Goal: Information Seeking & Learning: Find specific fact

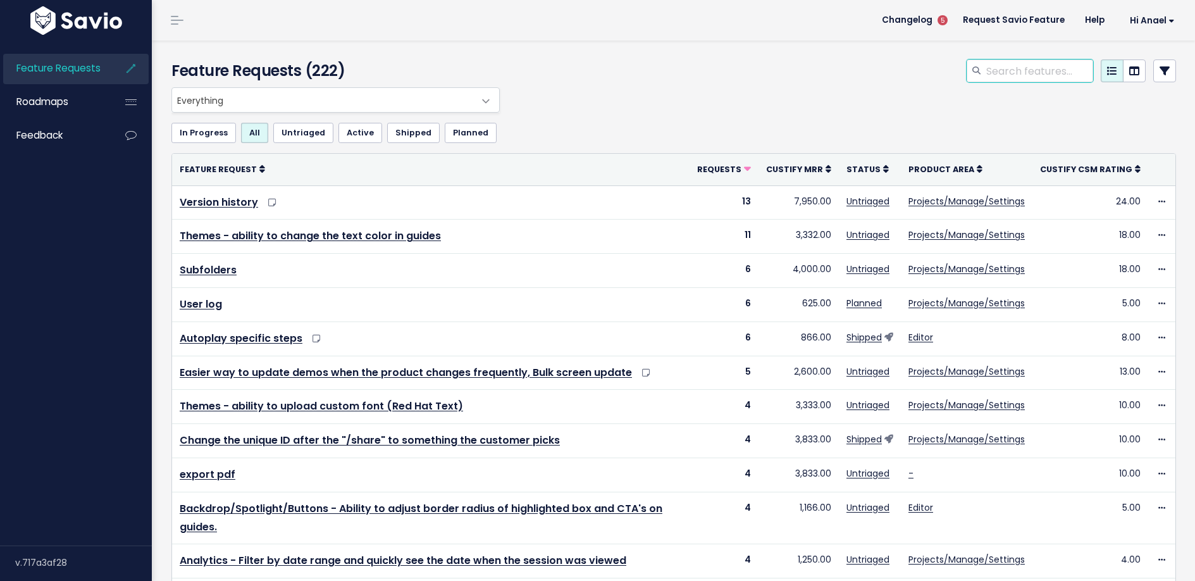
click at [1010, 74] on input "search" at bounding box center [1039, 70] width 108 height 23
type input "c"
type input "cta video"
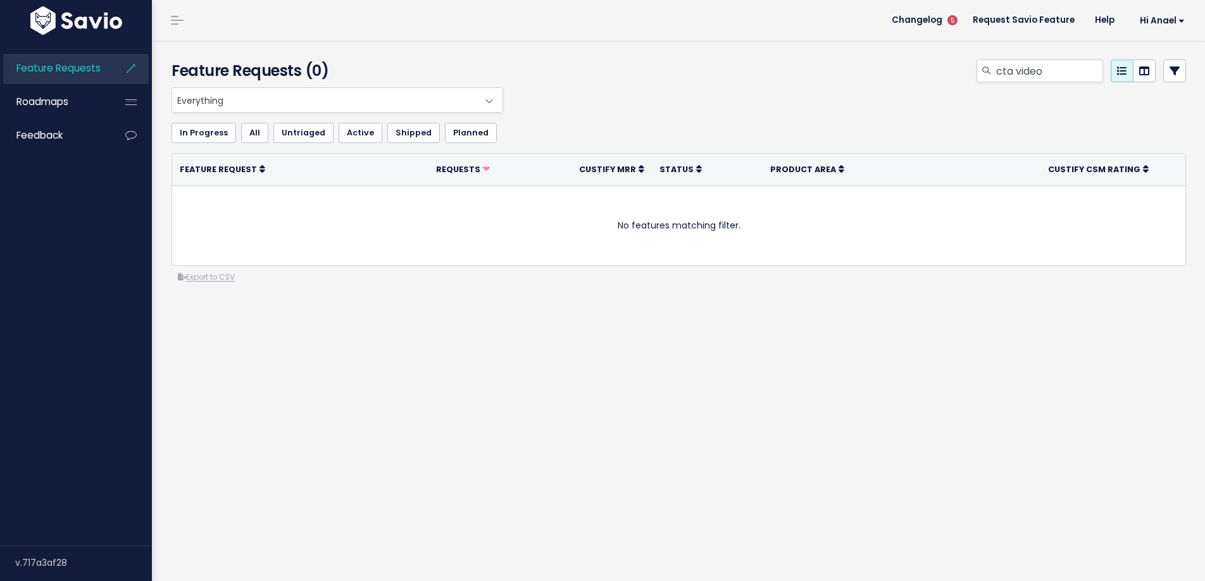
click at [613, 70] on div "cta video" at bounding box center [851, 73] width 689 height 28
click at [111, 73] on li "Feature Requests" at bounding box center [76, 69] width 146 height 30
